Goal: Information Seeking & Learning: Understand process/instructions

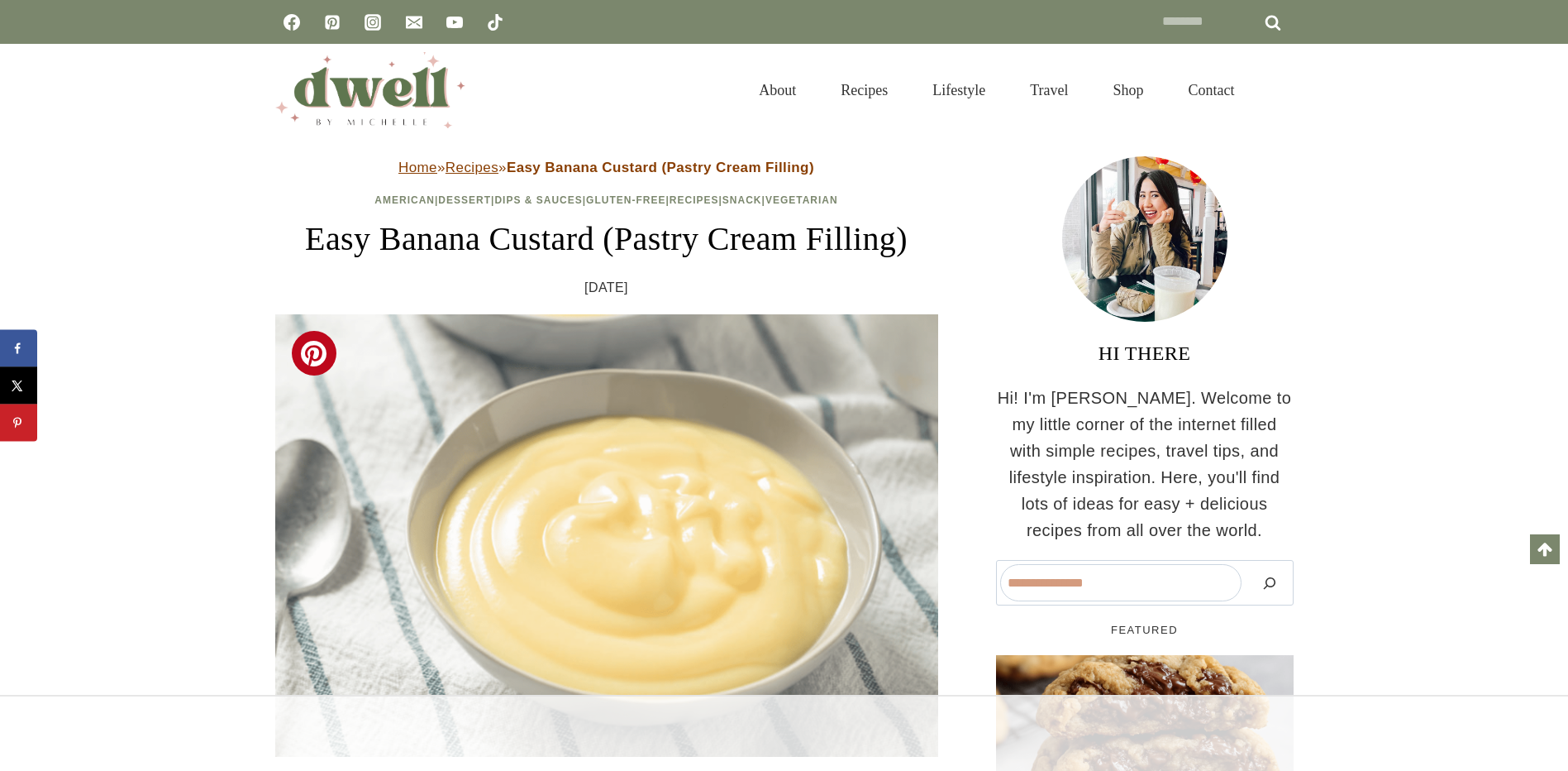
scroll to position [486, 0]
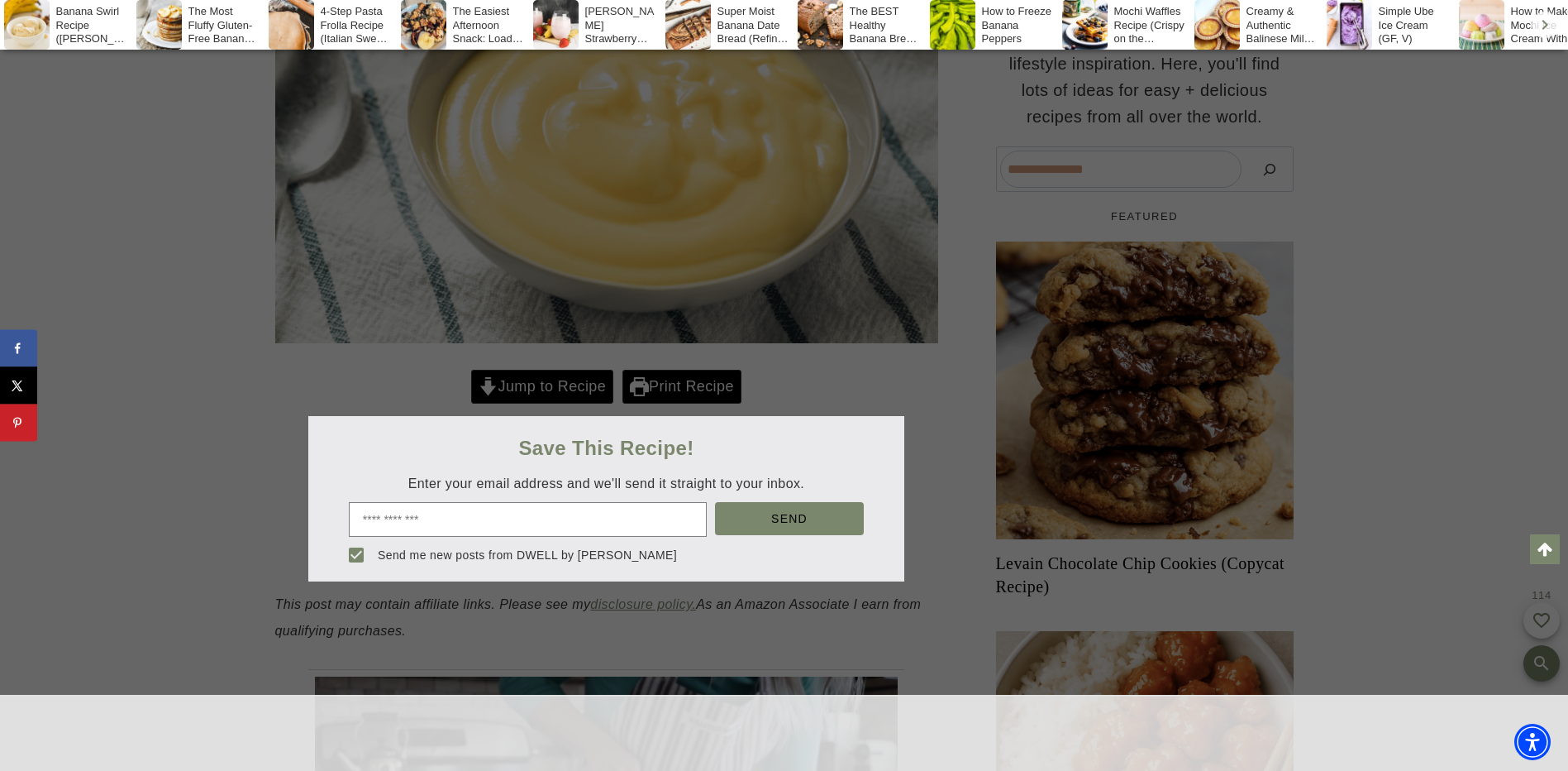
click at [556, 380] on div at bounding box center [784, 386] width 1568 height 771
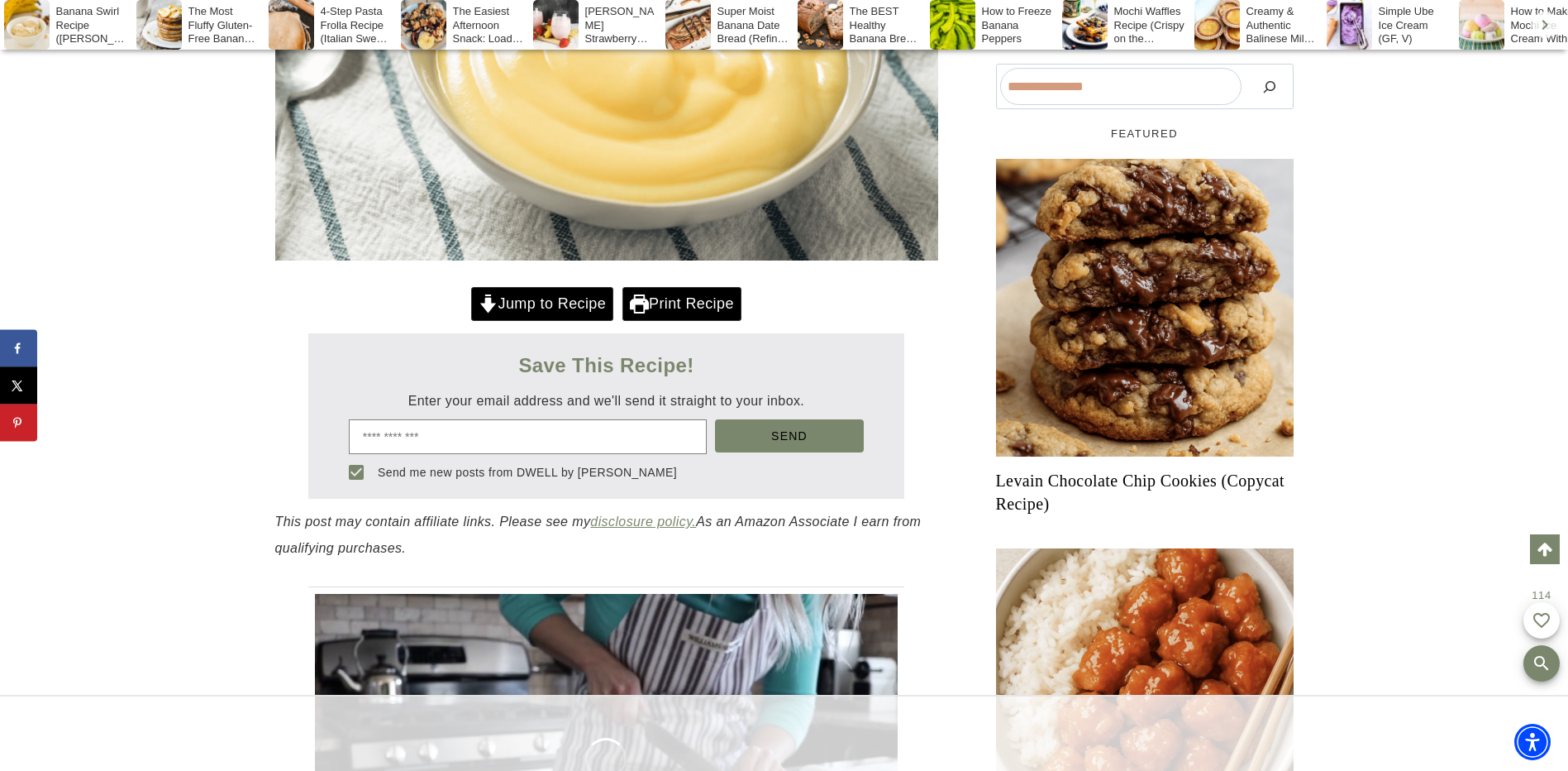
scroll to position [0, 0]
click at [547, 308] on link "Jump to Recipe" at bounding box center [542, 304] width 142 height 34
